Goal: Information Seeking & Learning: Learn about a topic

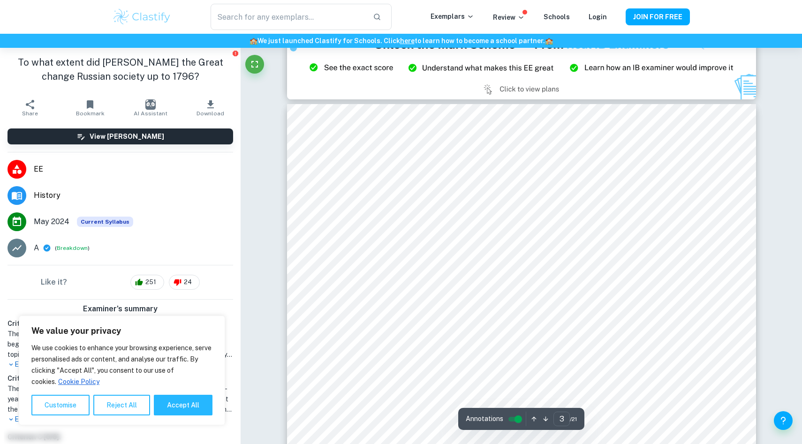
scroll to position [1437, 0]
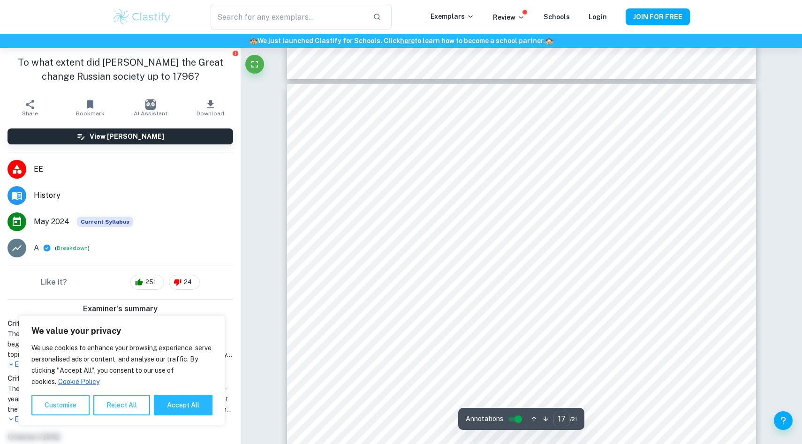
type input "16"
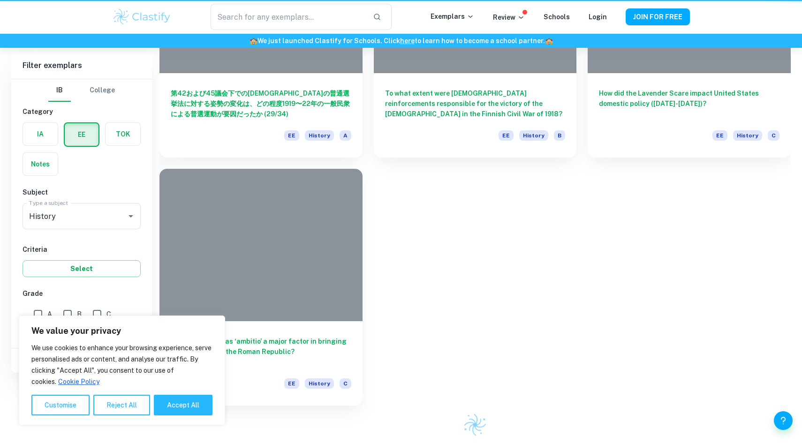
scroll to position [0, 0]
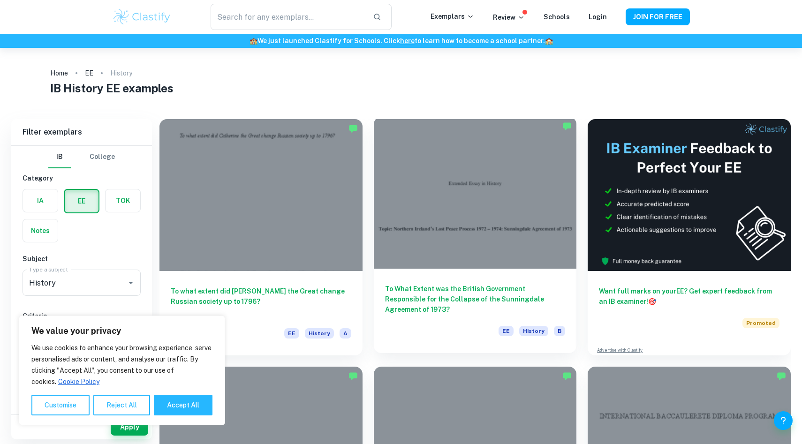
click at [454, 208] on div at bounding box center [475, 193] width 203 height 152
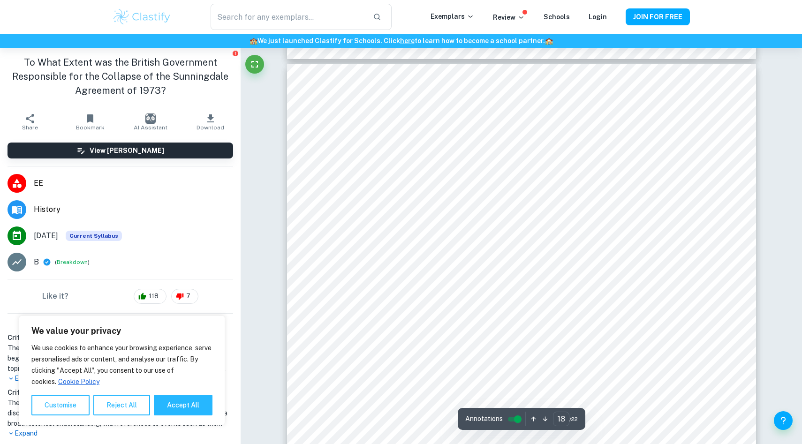
scroll to position [10595, 0]
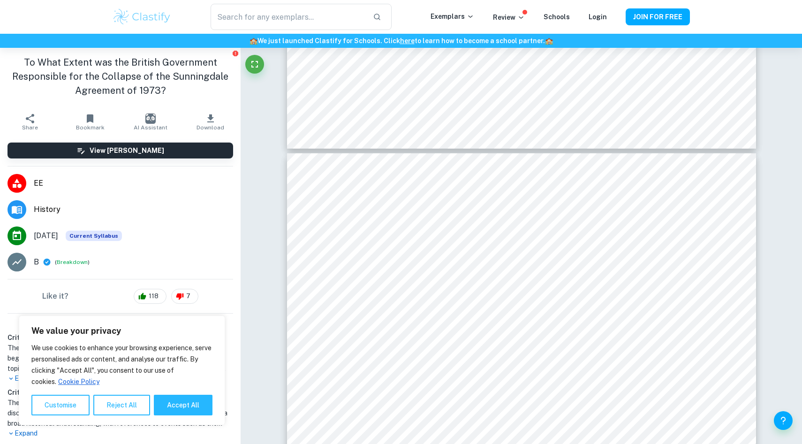
type input "17"
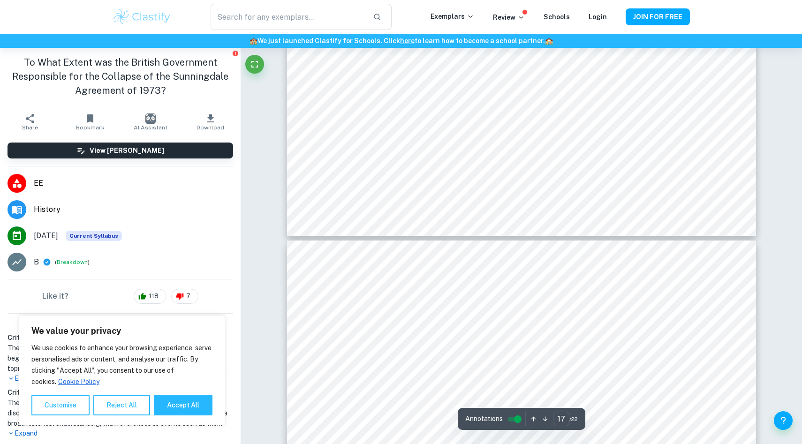
scroll to position [10396, 0]
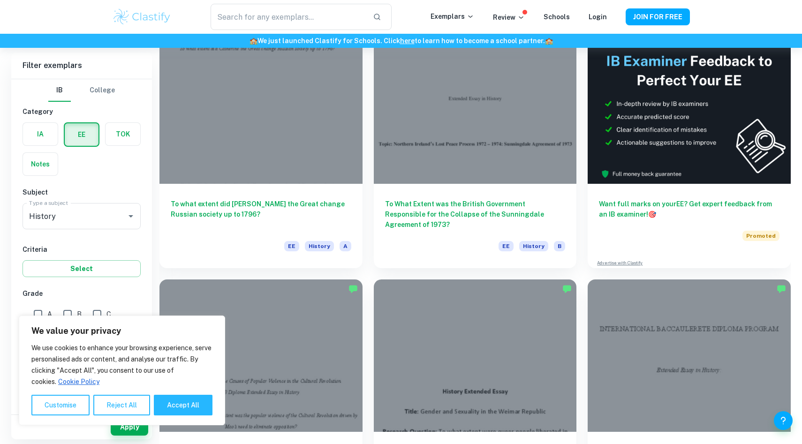
scroll to position [298, 0]
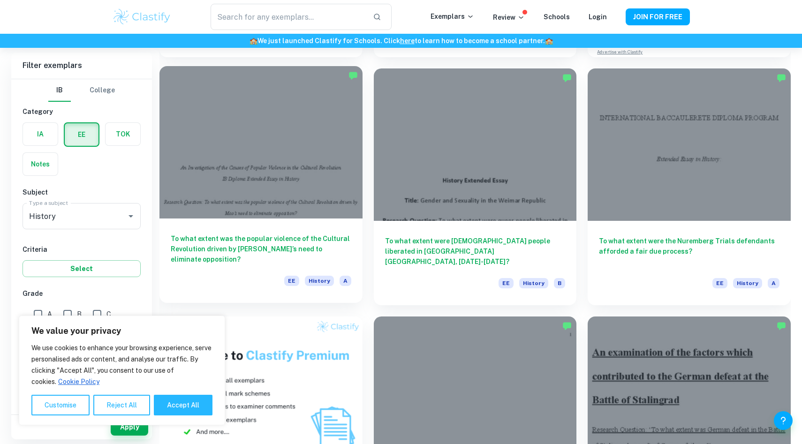
click at [312, 185] on div at bounding box center [260, 142] width 203 height 152
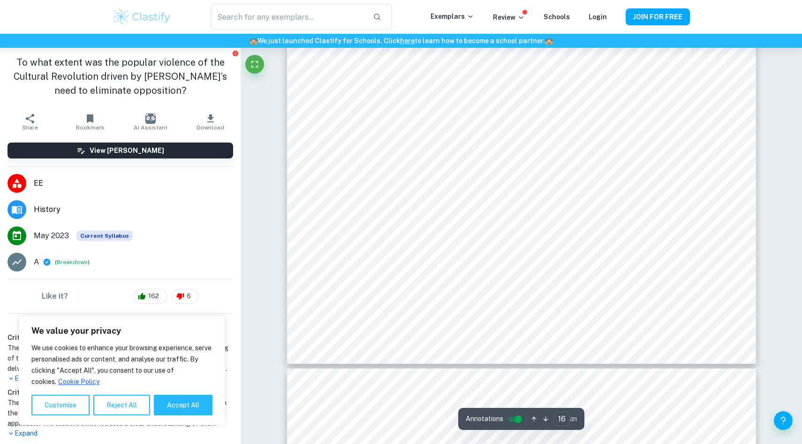
scroll to position [9864, 0]
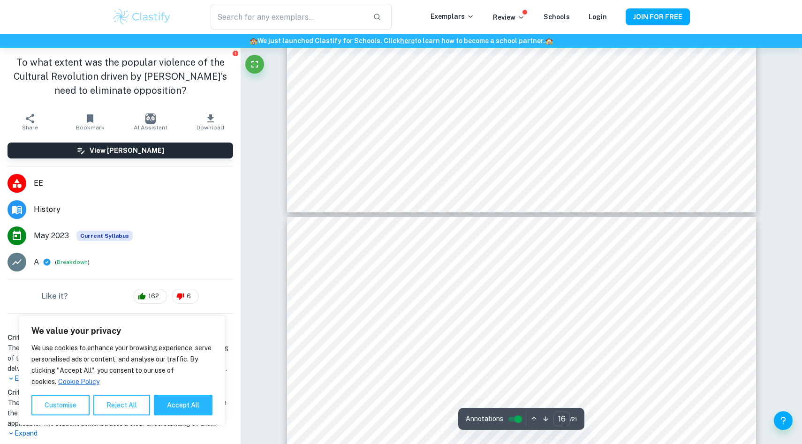
type input "17"
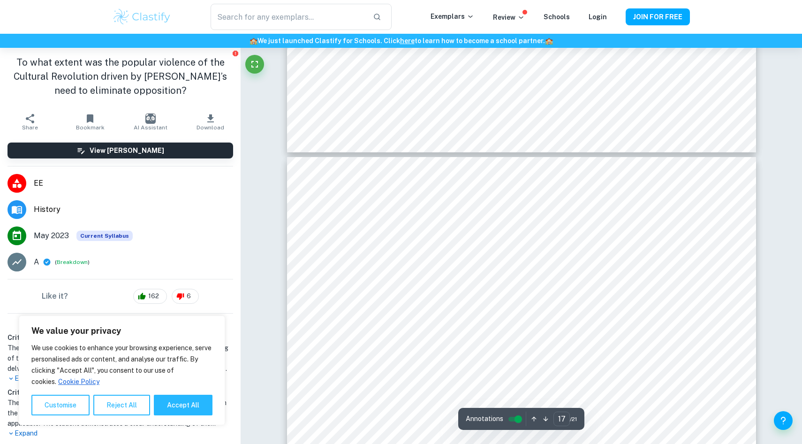
scroll to position [10032, 0]
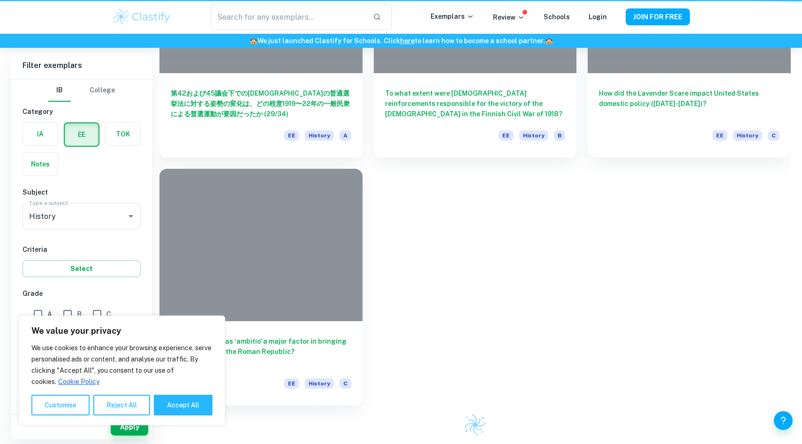
scroll to position [298, 0]
